Goal: Information Seeking & Learning: Learn about a topic

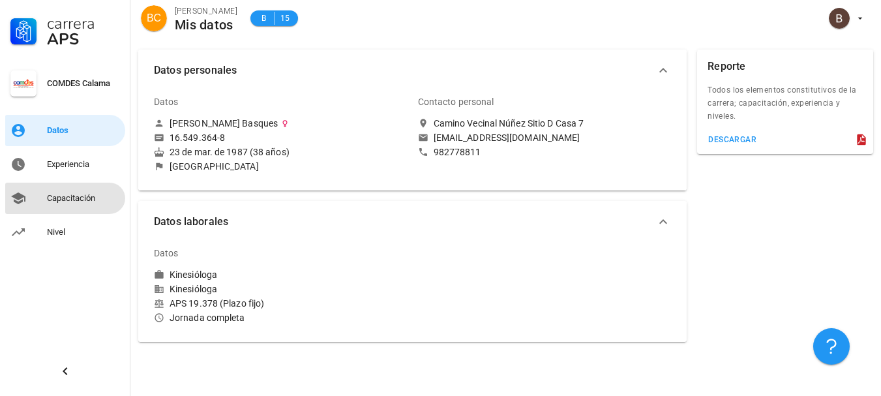
click at [87, 199] on div "Capacitación" at bounding box center [83, 198] width 73 height 10
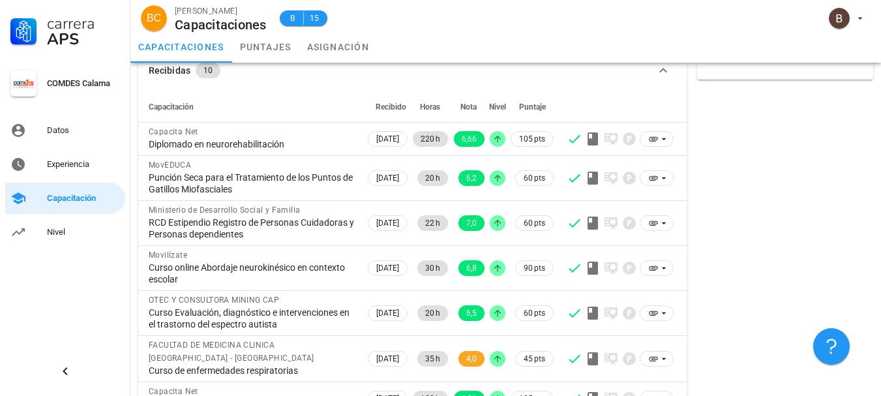
scroll to position [21, 0]
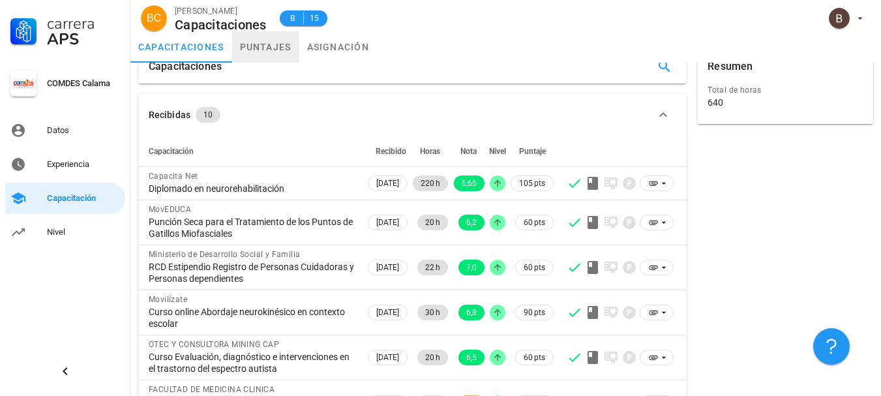
click at [276, 43] on link "puntajes" at bounding box center [265, 46] width 67 height 31
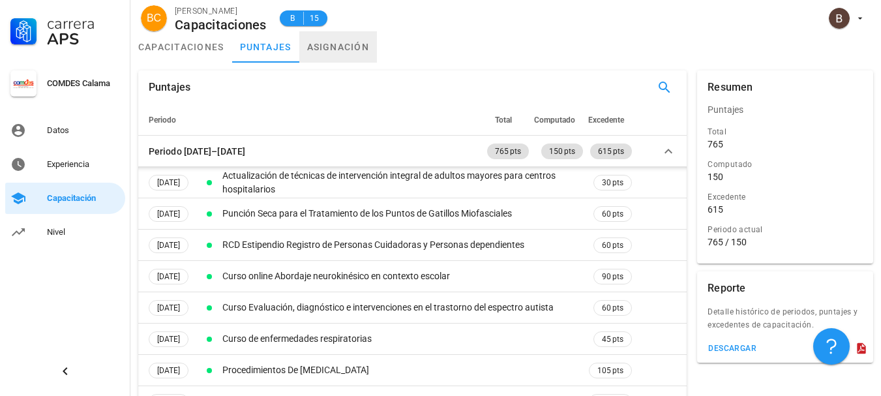
click at [339, 45] on link "asignación" at bounding box center [338, 46] width 78 height 31
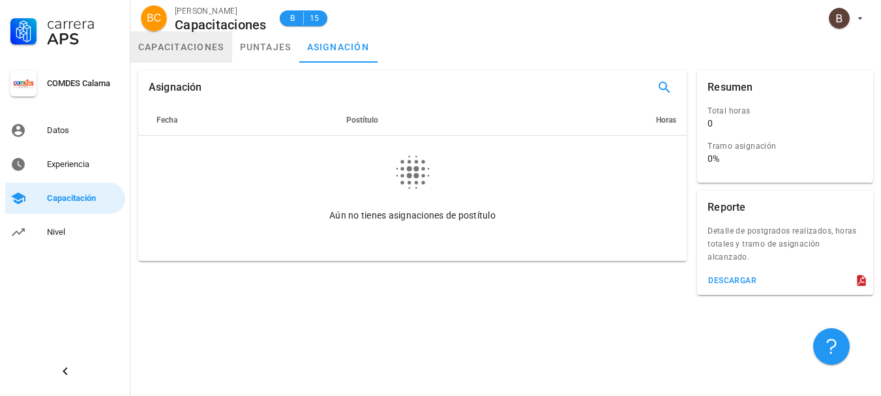
click at [171, 50] on link "capacitaciones" at bounding box center [181, 46] width 102 height 31
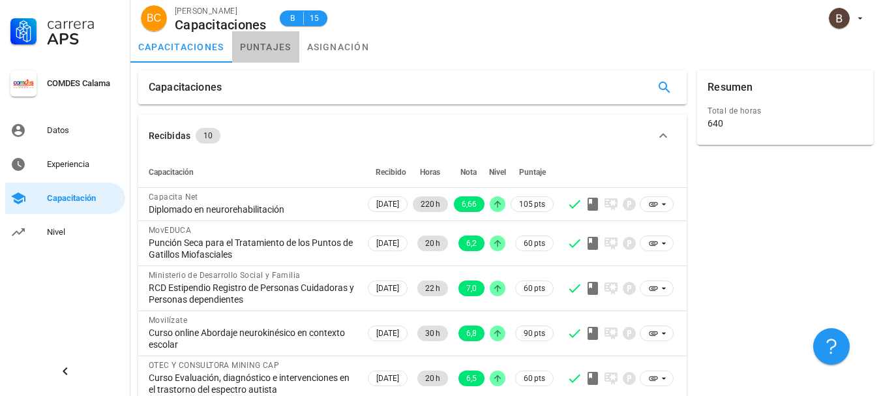
click at [256, 48] on link "puntajes" at bounding box center [265, 46] width 67 height 31
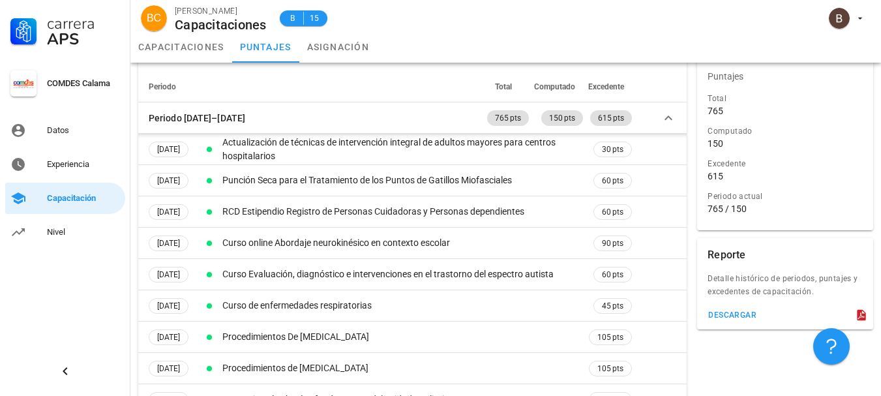
scroll to position [31, 0]
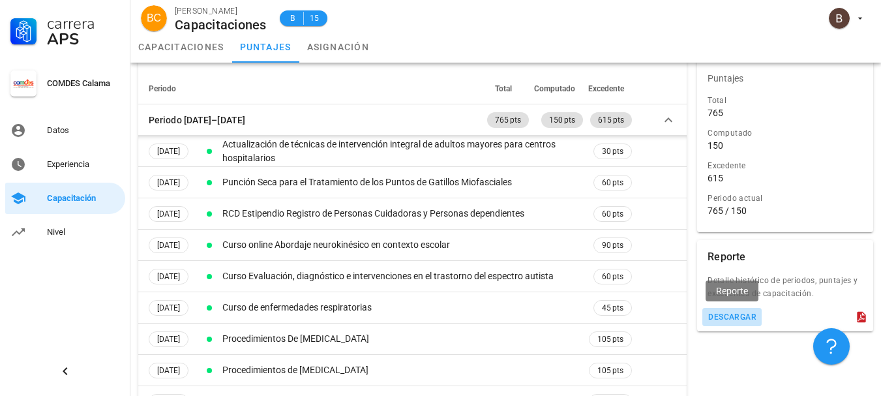
click at [721, 317] on div "descargar" at bounding box center [731, 316] width 49 height 9
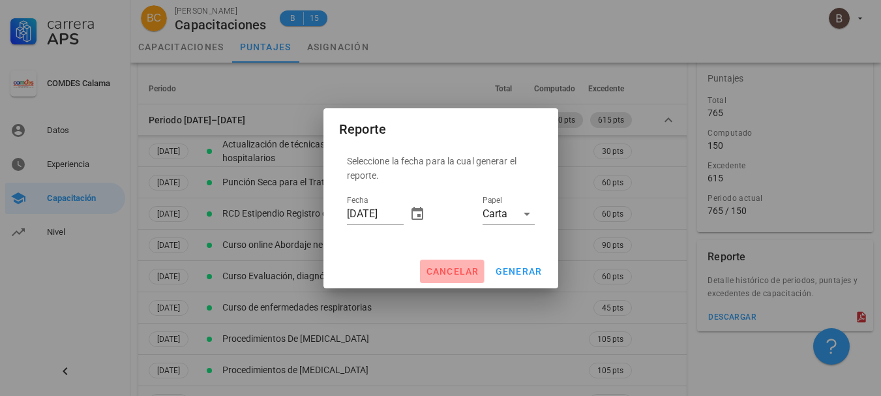
click at [445, 269] on span "cancelar" at bounding box center [451, 271] width 53 height 10
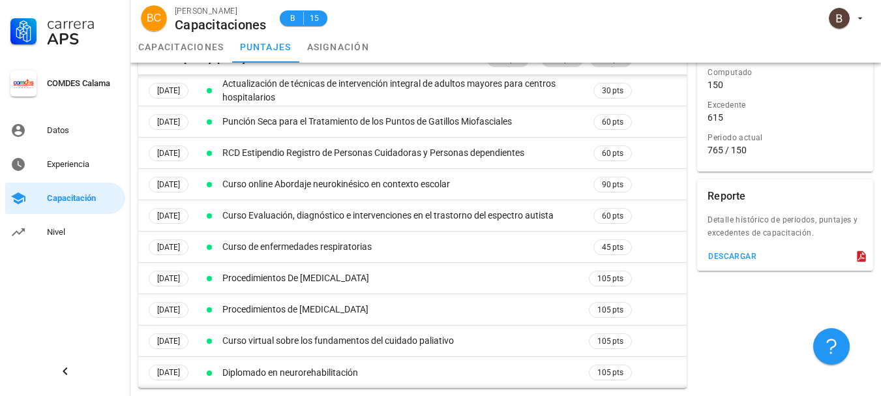
scroll to position [0, 0]
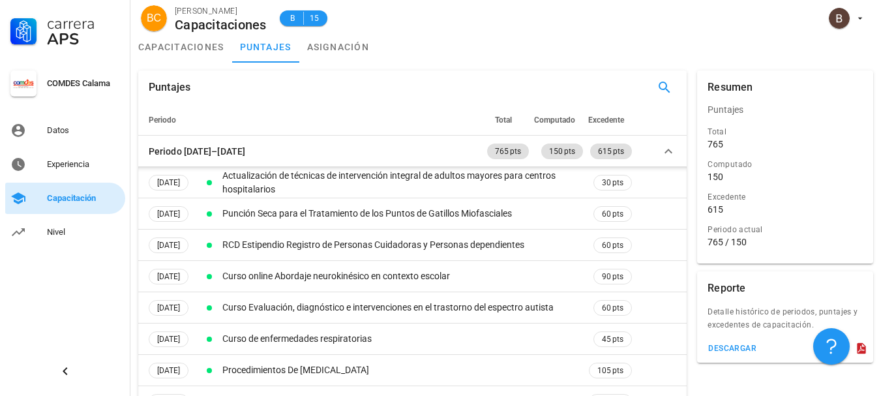
click at [67, 200] on div "Capacitación" at bounding box center [83, 198] width 73 height 10
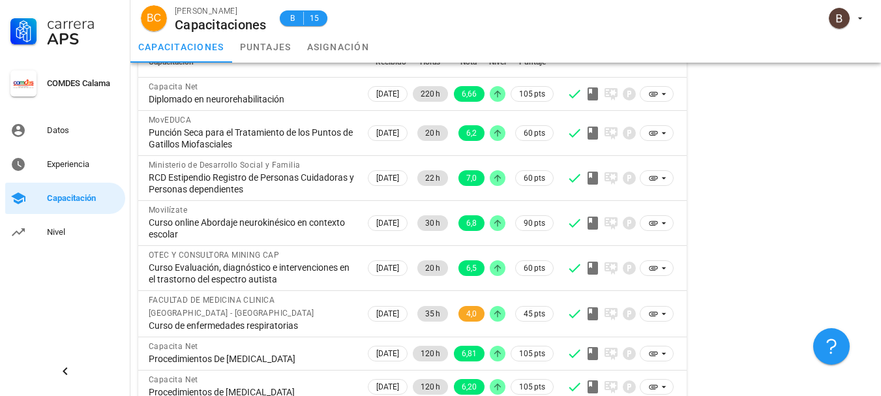
scroll to position [72, 0]
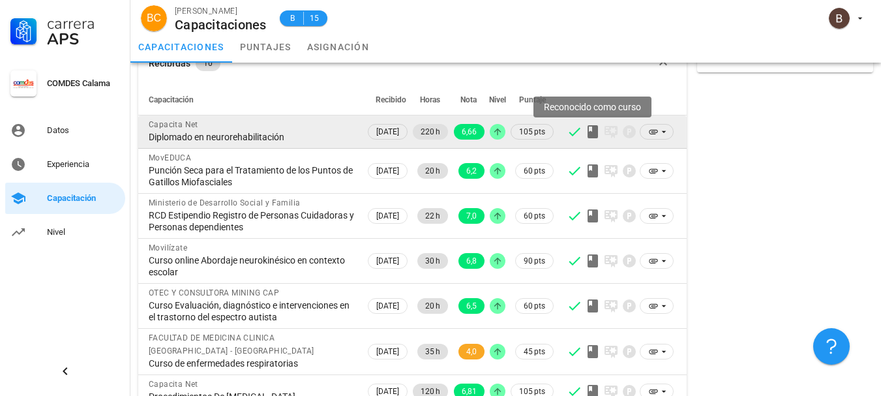
click at [591, 130] on icon at bounding box center [593, 132] width 16 height 16
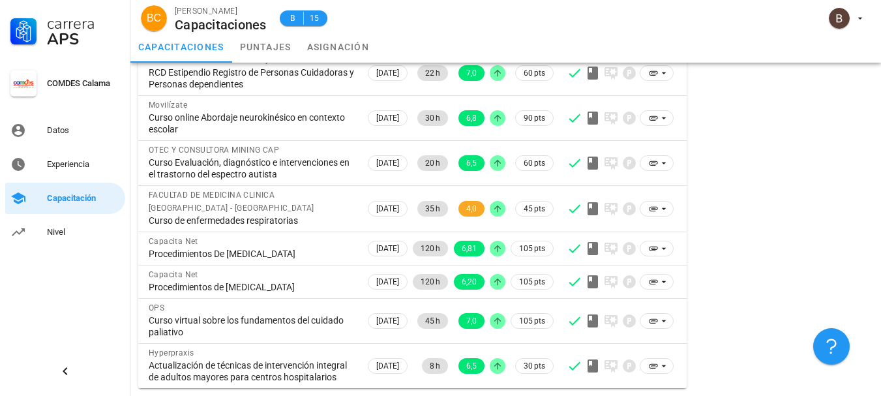
scroll to position [0, 0]
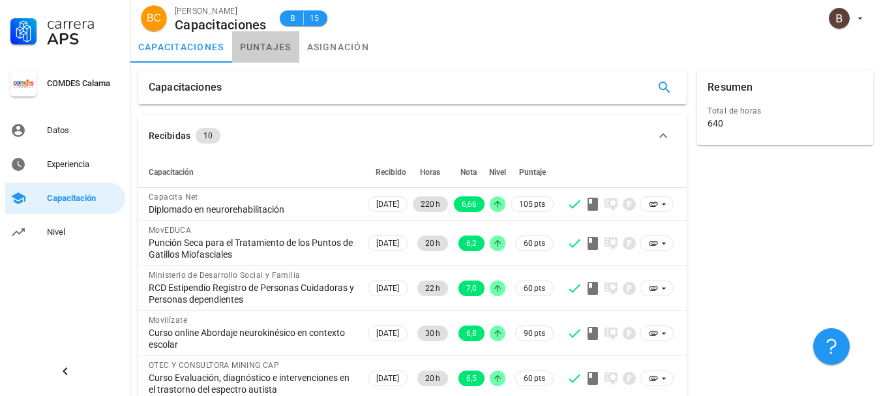
click at [272, 47] on link "puntajes" at bounding box center [265, 46] width 67 height 31
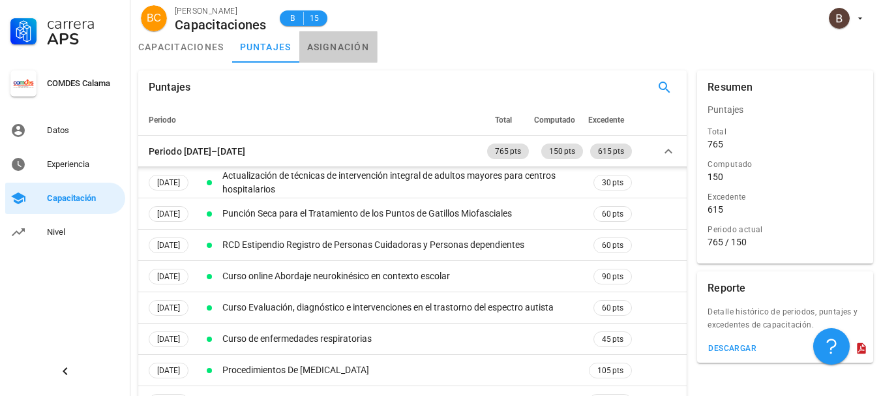
click at [316, 45] on link "asignación" at bounding box center [338, 46] width 78 height 31
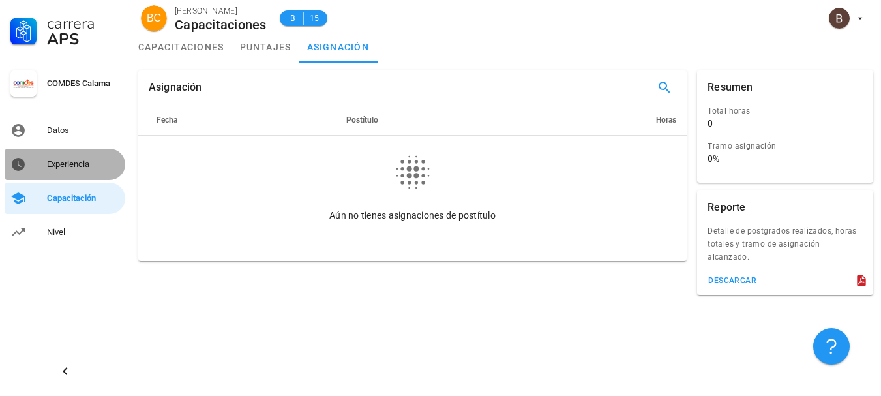
click at [62, 170] on div "Experiencia" at bounding box center [83, 164] width 73 height 21
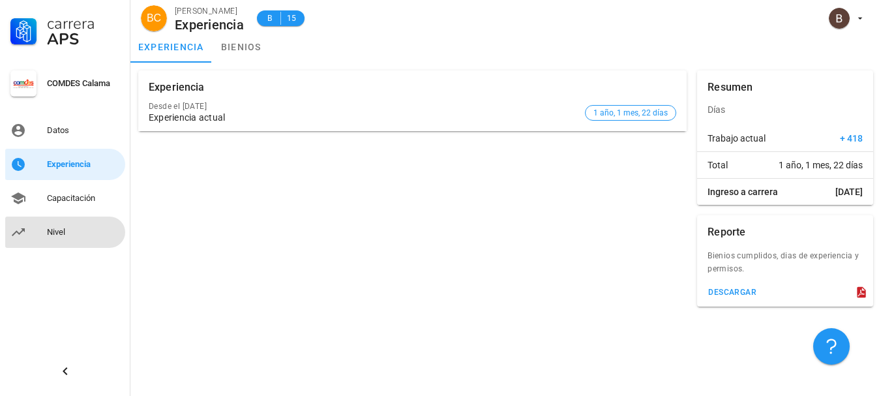
click at [70, 233] on div "Nivel" at bounding box center [83, 232] width 73 height 10
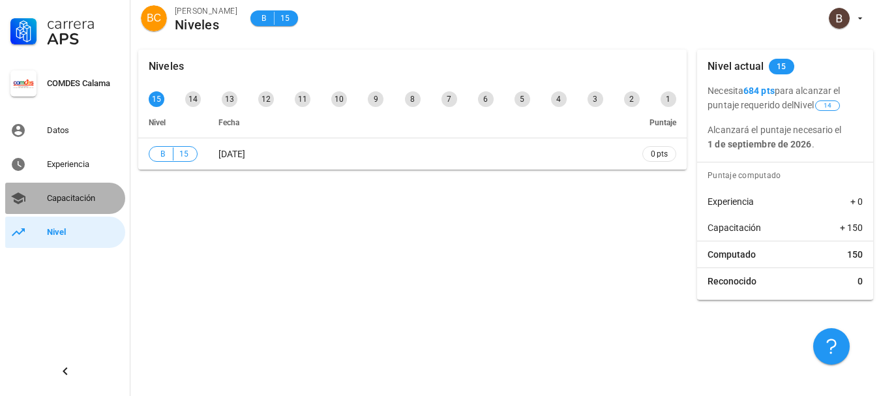
click at [76, 194] on div "Capacitación" at bounding box center [83, 198] width 73 height 10
